Goal: Task Accomplishment & Management: Manage account settings

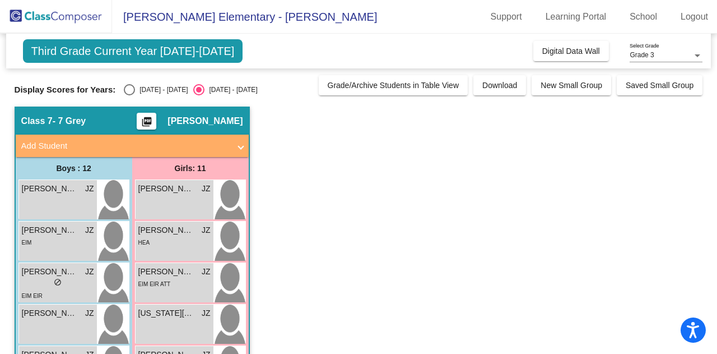
click at [156, 89] on div "[DATE] - [DATE]" at bounding box center [161, 90] width 53 height 10
click at [129, 95] on input "[DATE] - [DATE]" at bounding box center [129, 95] width 1 height 1
radio input "true"
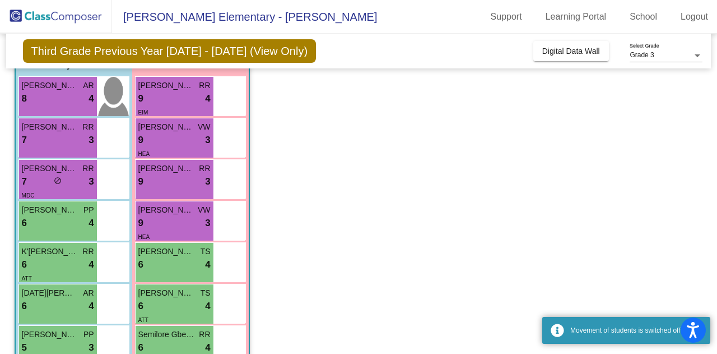
scroll to position [63, 0]
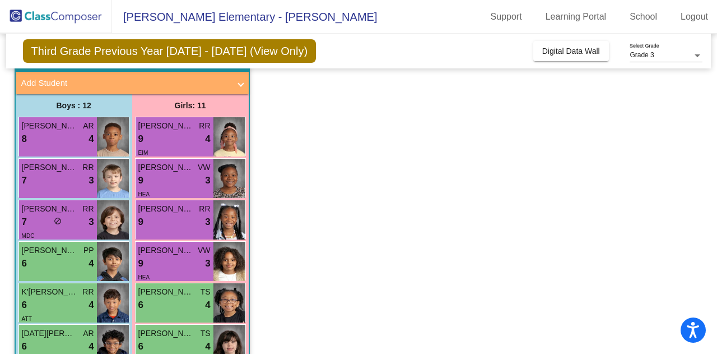
click at [61, 140] on div "8 lock do_not_disturb_alt 4" at bounding box center [58, 139] width 72 height 15
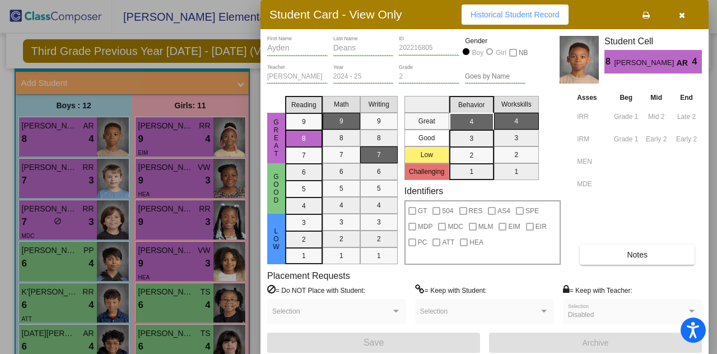
click at [684, 15] on icon "button" at bounding box center [682, 15] width 6 height 8
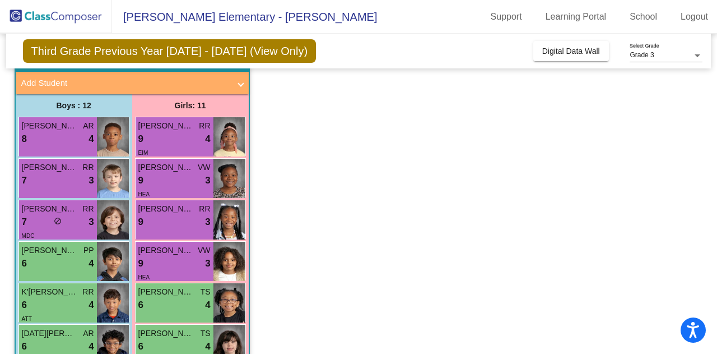
click at [80, 184] on div "7 lock do_not_disturb_alt 3" at bounding box center [58, 180] width 72 height 15
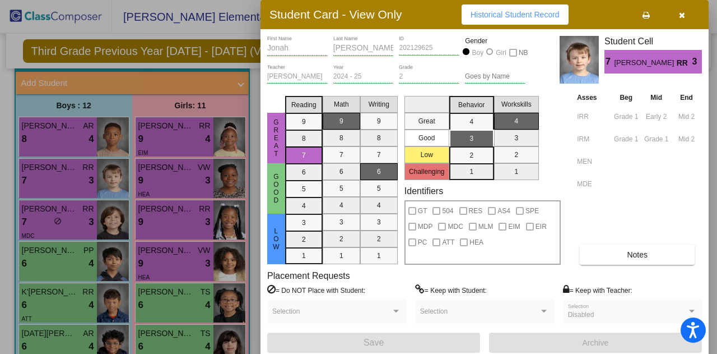
click at [684, 17] on icon "button" at bounding box center [682, 15] width 6 height 8
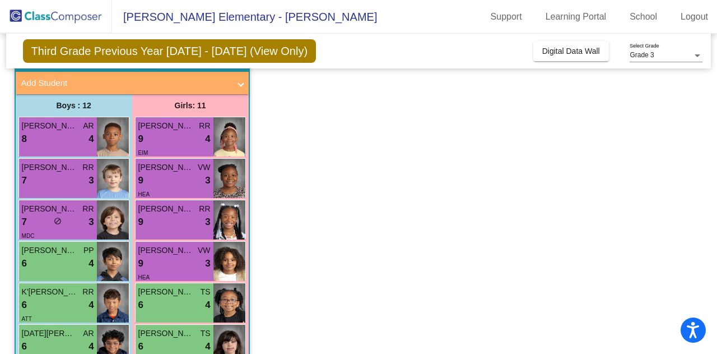
click at [77, 224] on div "7 lock do_not_disturb_alt 3" at bounding box center [58, 222] width 72 height 15
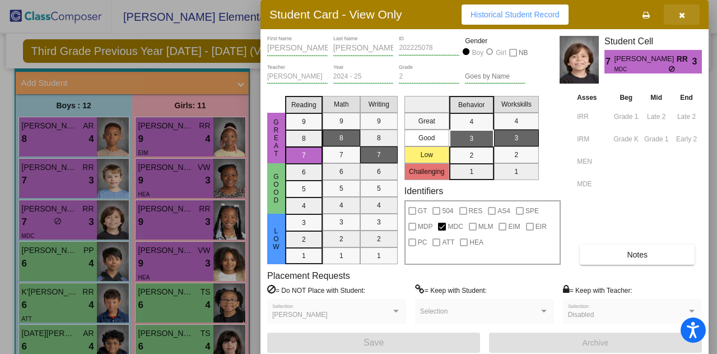
click at [684, 15] on icon "button" at bounding box center [682, 15] width 6 height 8
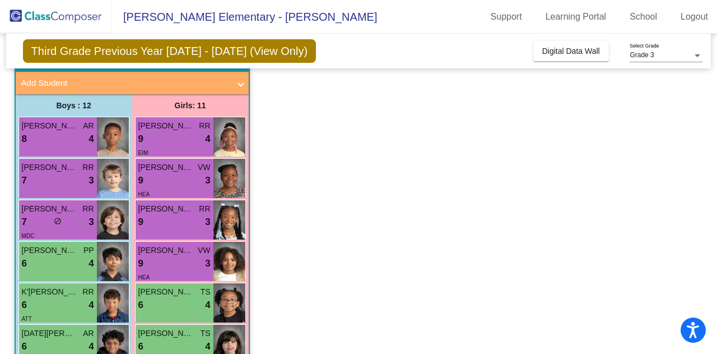
click at [163, 134] on div "9 lock do_not_disturb_alt 4" at bounding box center [174, 139] width 72 height 15
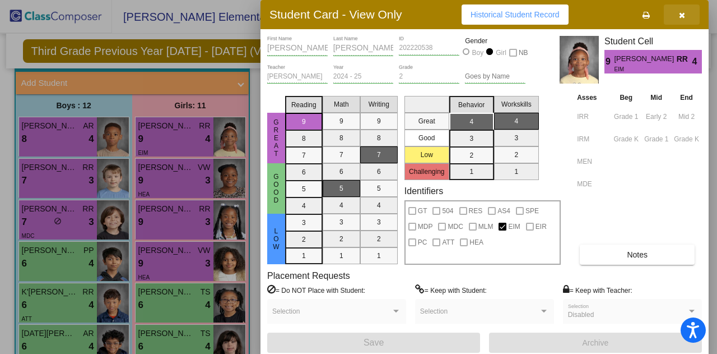
click at [686, 18] on button "button" at bounding box center [682, 14] width 36 height 20
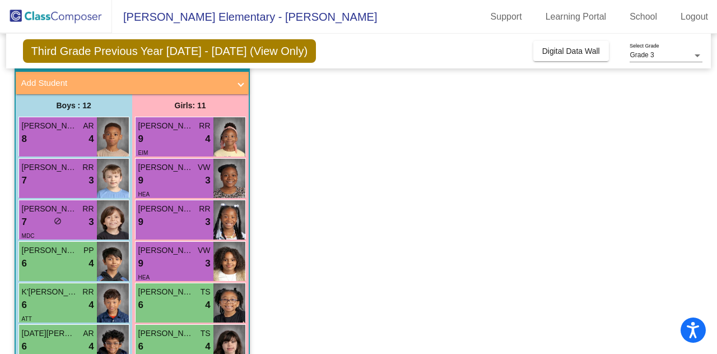
click at [188, 183] on div "9 lock do_not_disturb_alt 3" at bounding box center [174, 180] width 72 height 15
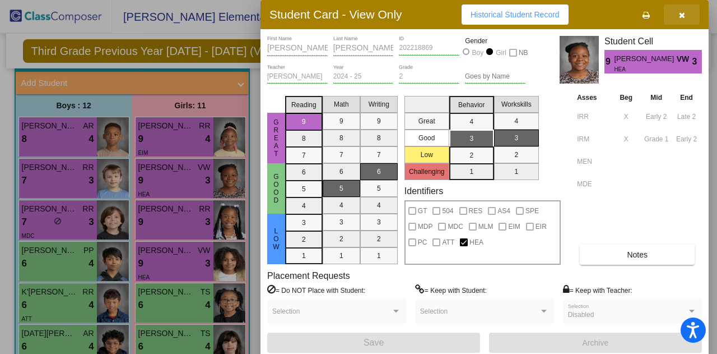
click at [687, 11] on button "button" at bounding box center [682, 14] width 36 height 20
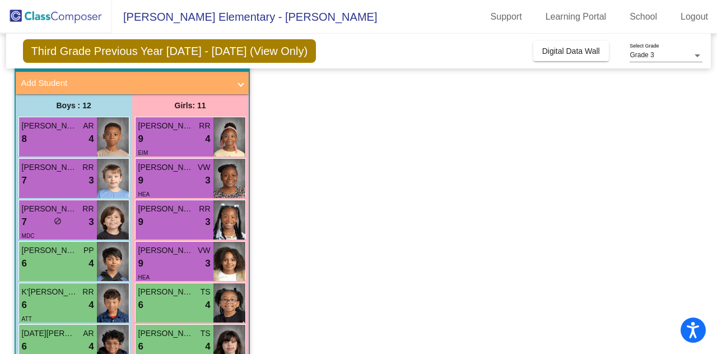
click at [184, 220] on div "9 lock do_not_disturb_alt 3" at bounding box center [174, 222] width 72 height 15
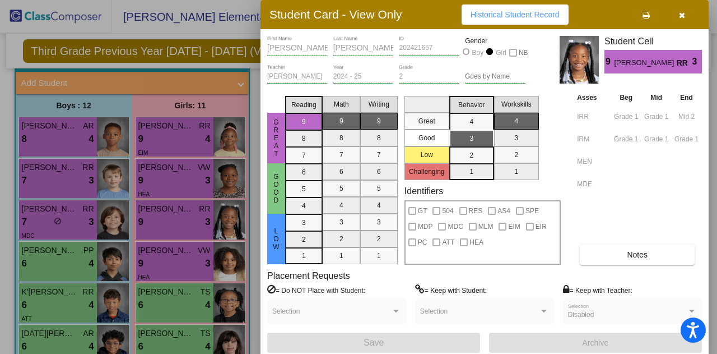
click at [683, 14] on icon "button" at bounding box center [682, 15] width 6 height 8
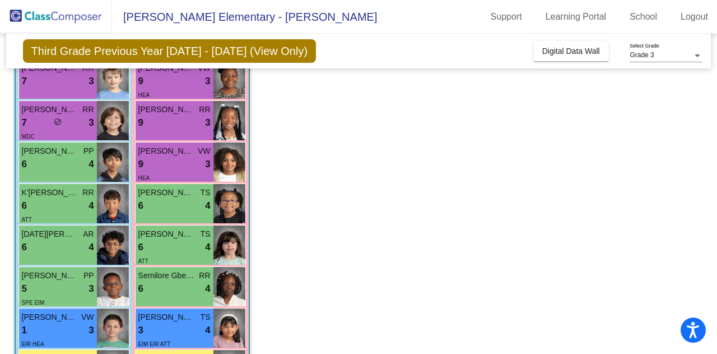
scroll to position [163, 0]
click at [175, 208] on div "6 lock do_not_disturb_alt 4" at bounding box center [174, 205] width 72 height 15
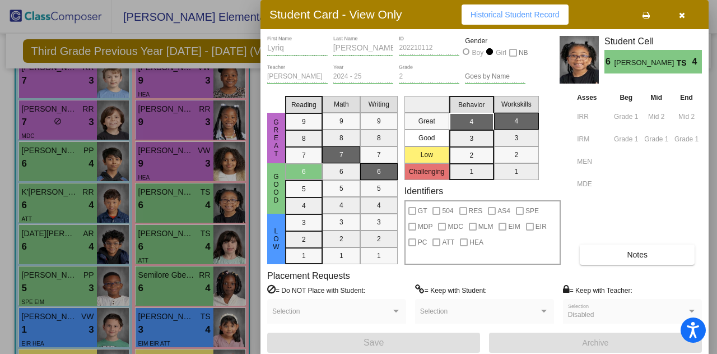
click at [685, 12] on button "button" at bounding box center [682, 14] width 36 height 20
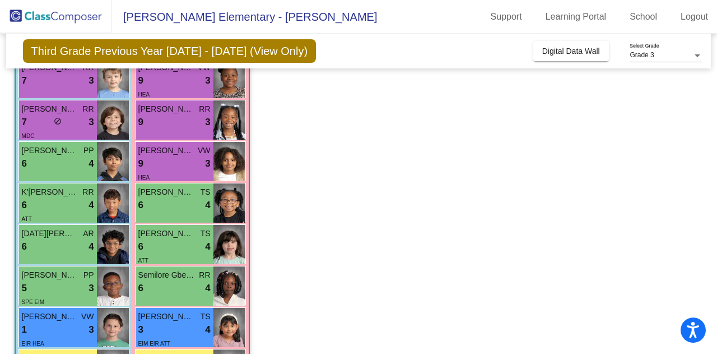
click at [48, 160] on div "6 lock do_not_disturb_alt 4" at bounding box center [58, 163] width 72 height 15
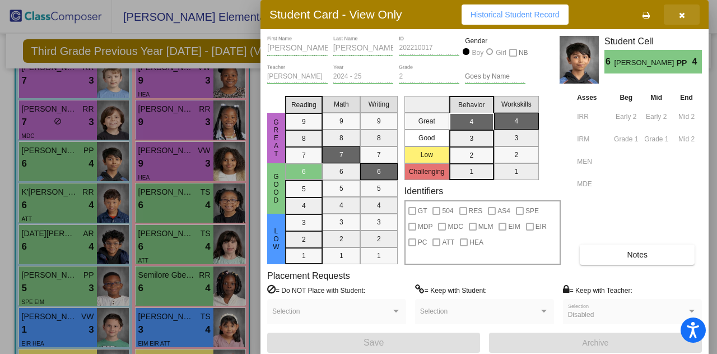
click at [688, 13] on button "button" at bounding box center [682, 14] width 36 height 20
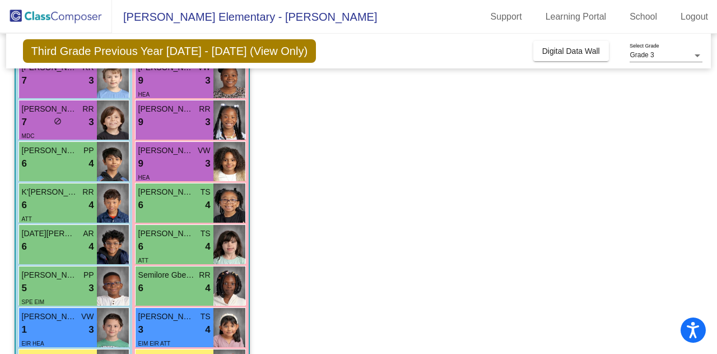
click at [71, 210] on div "6 lock do_not_disturb_alt 4" at bounding box center [58, 205] width 72 height 15
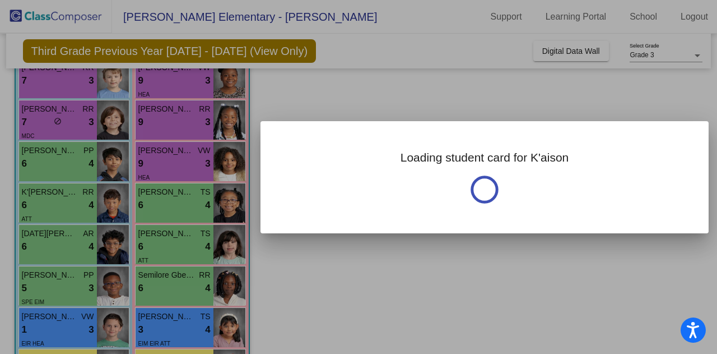
click at [164, 212] on div at bounding box center [358, 177] width 717 height 354
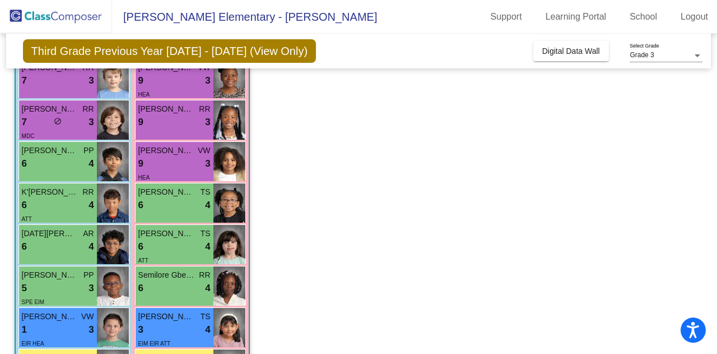
click at [72, 210] on div "6 lock do_not_disturb_alt 4" at bounding box center [58, 205] width 72 height 15
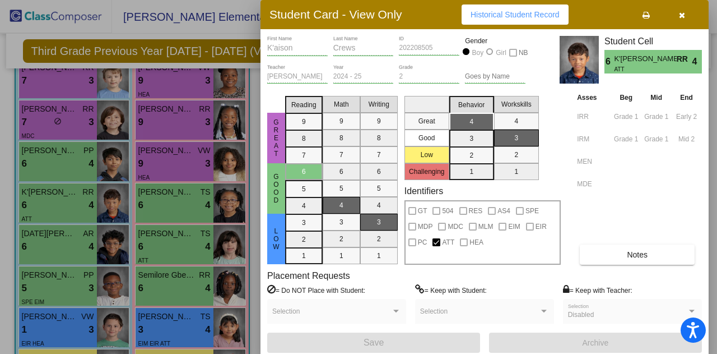
click at [678, 14] on button "button" at bounding box center [682, 14] width 36 height 20
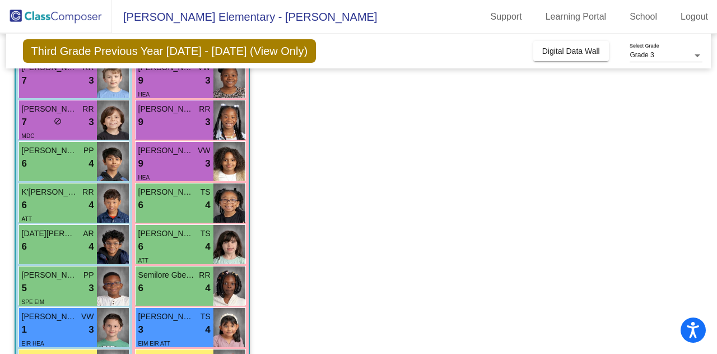
click at [173, 243] on div "6 lock do_not_disturb_alt 4" at bounding box center [174, 246] width 72 height 15
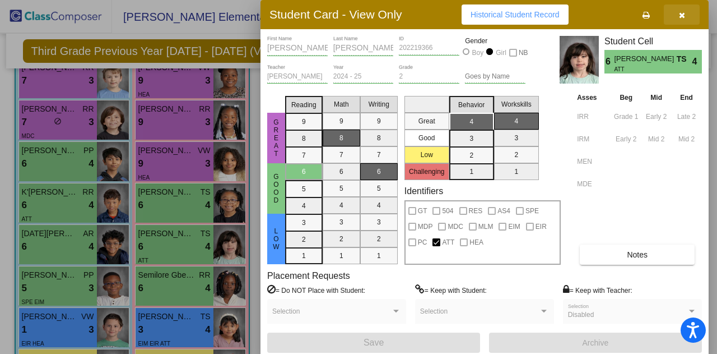
click at [683, 12] on icon "button" at bounding box center [682, 15] width 6 height 8
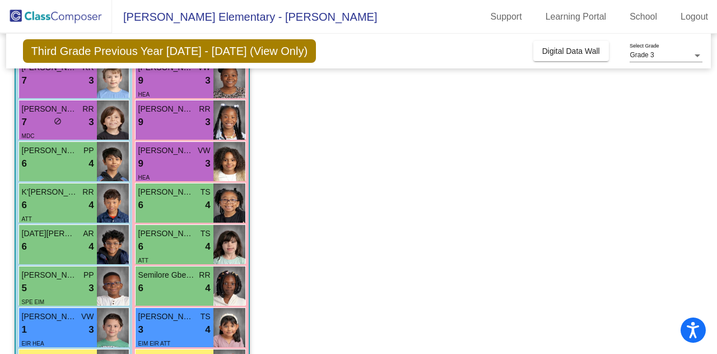
click at [57, 253] on div "[DATE][PERSON_NAME] AR 6 lock do_not_disturb_alt 4" at bounding box center [58, 244] width 78 height 39
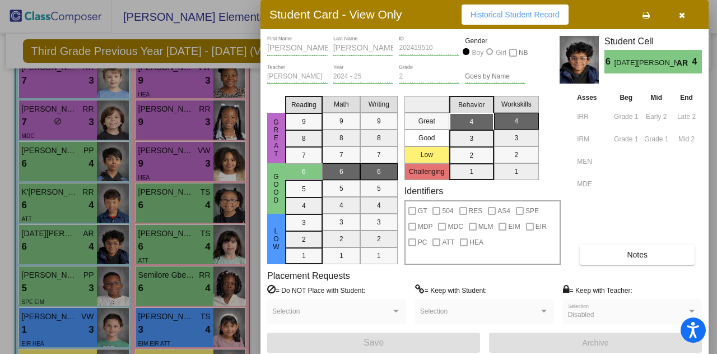
click at [685, 10] on button "button" at bounding box center [682, 14] width 36 height 20
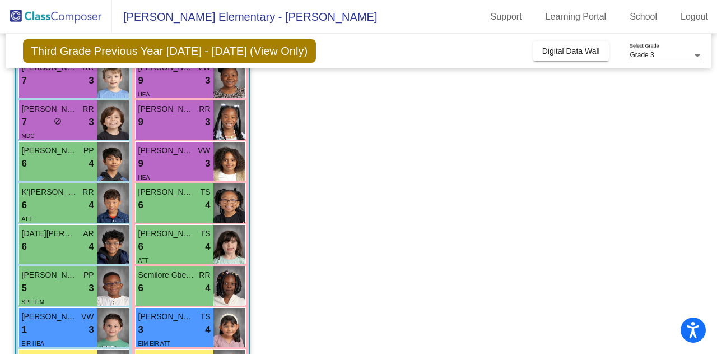
click at [196, 239] on div "6 lock do_not_disturb_alt 4" at bounding box center [174, 246] width 72 height 15
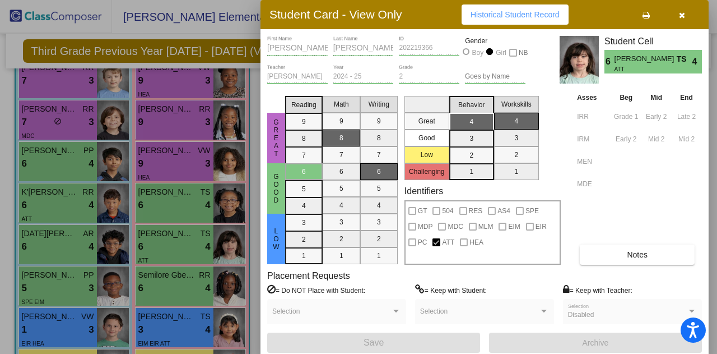
click at [686, 19] on button "button" at bounding box center [682, 14] width 36 height 20
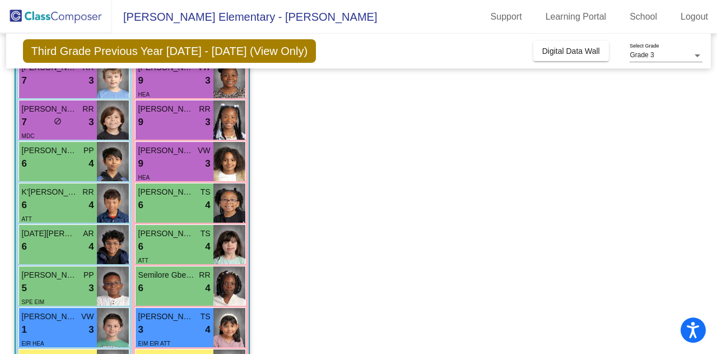
click at [72, 289] on div "5 lock do_not_disturb_alt 3" at bounding box center [58, 288] width 72 height 15
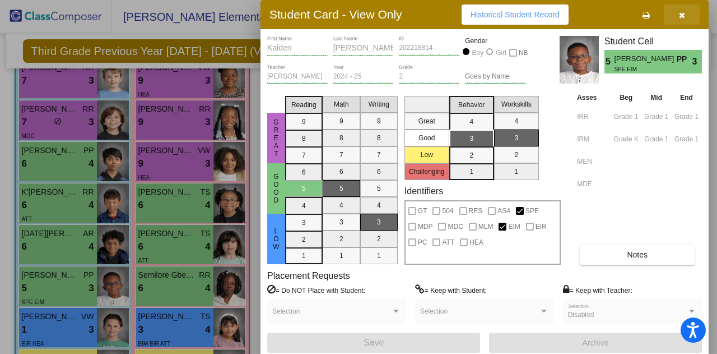
click at [679, 13] on icon "button" at bounding box center [682, 15] width 6 height 8
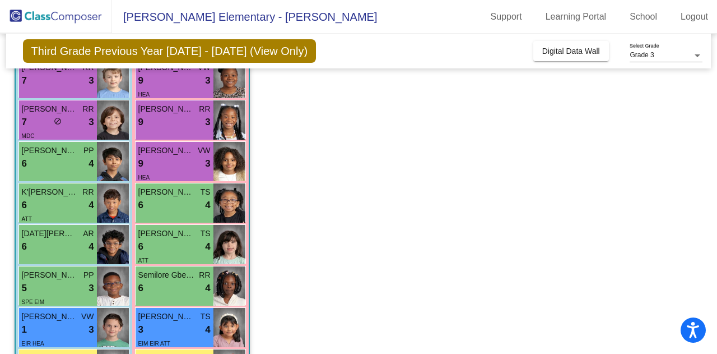
click at [175, 280] on span "Semilore Gbenro" at bounding box center [166, 275] width 56 height 12
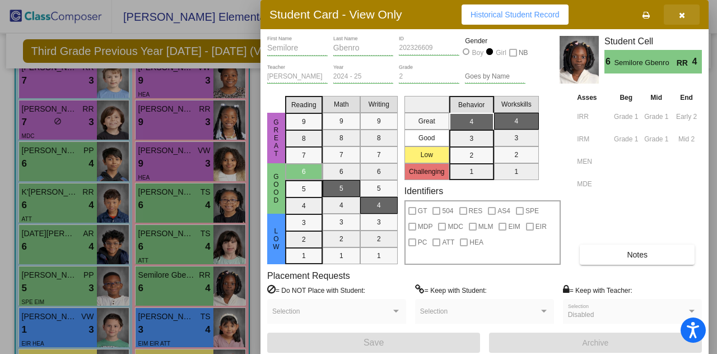
click at [680, 21] on button "button" at bounding box center [682, 14] width 36 height 20
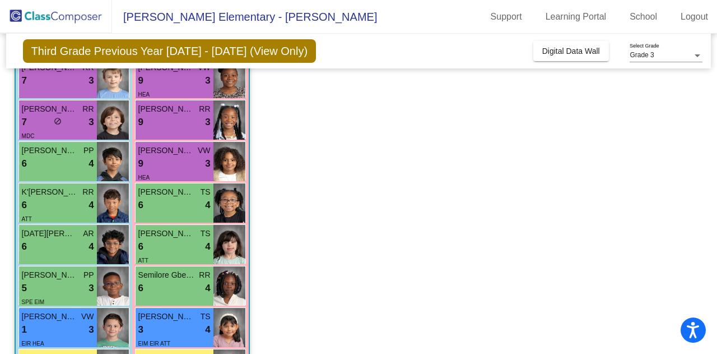
scroll to position [234, 0]
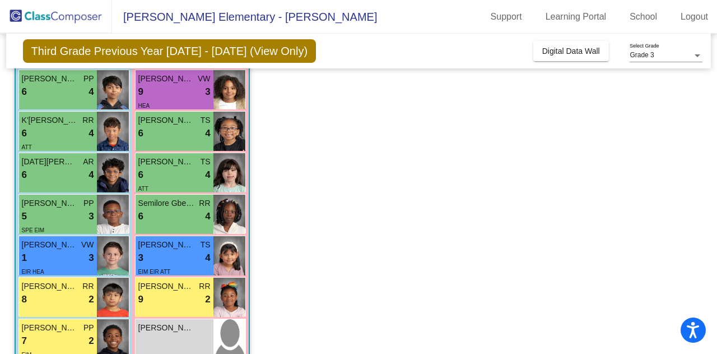
click at [45, 258] on div "1 lock do_not_disturb_alt 3" at bounding box center [58, 258] width 72 height 15
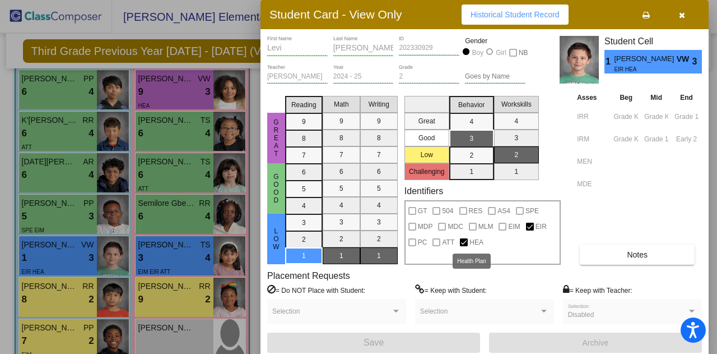
click at [467, 240] on div at bounding box center [464, 242] width 8 height 8
click at [174, 248] on div at bounding box center [358, 177] width 717 height 354
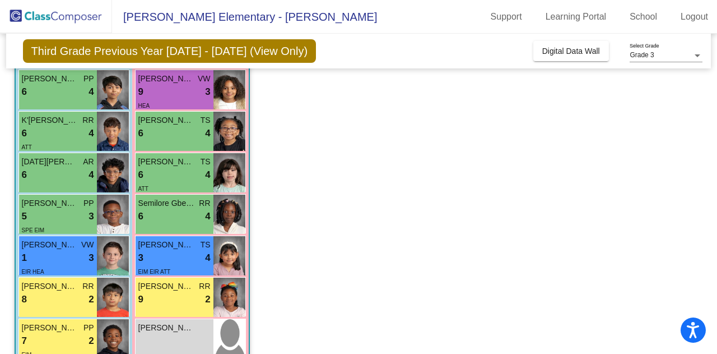
click at [172, 258] on div "3 lock do_not_disturb_alt 4" at bounding box center [174, 258] width 72 height 15
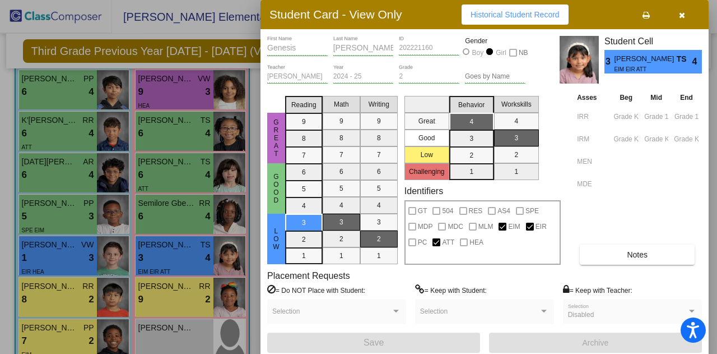
click at [73, 298] on div at bounding box center [358, 177] width 717 height 354
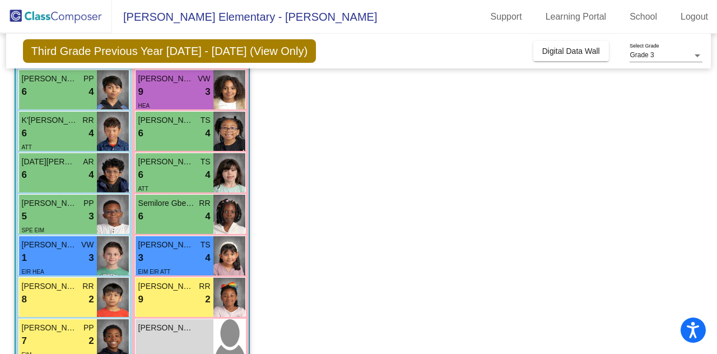
click at [73, 298] on div "8 lock do_not_disturb_alt 2" at bounding box center [58, 299] width 72 height 15
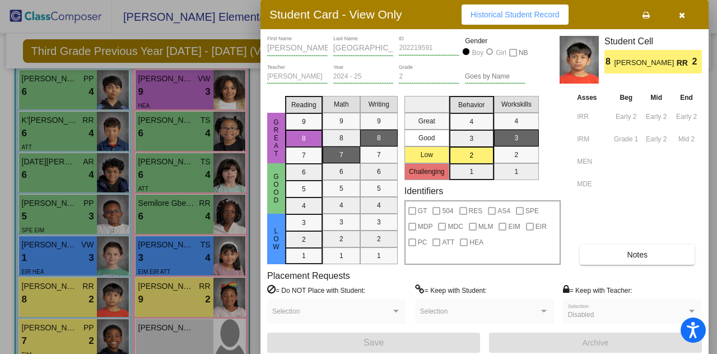
click at [179, 296] on div at bounding box center [358, 177] width 717 height 354
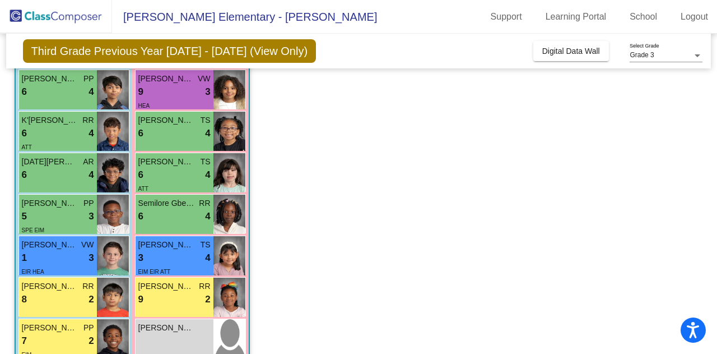
click at [179, 296] on div "9 lock do_not_disturb_alt 2" at bounding box center [174, 299] width 72 height 15
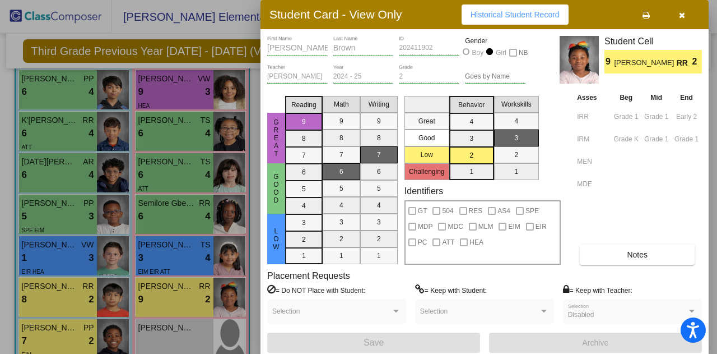
click at [72, 335] on div at bounding box center [358, 177] width 717 height 354
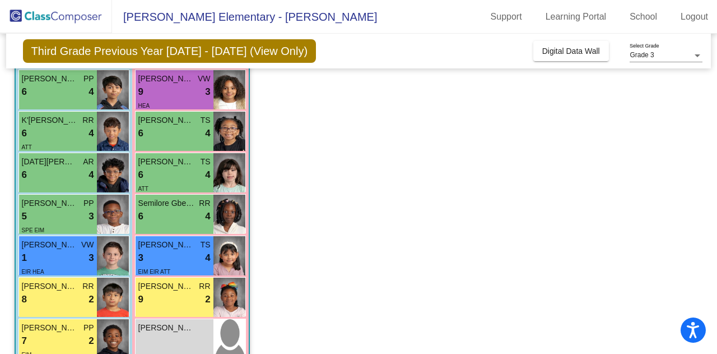
click at [72, 335] on div "7 lock do_not_disturb_alt 2" at bounding box center [58, 340] width 72 height 15
